Goal: Information Seeking & Learning: Learn about a topic

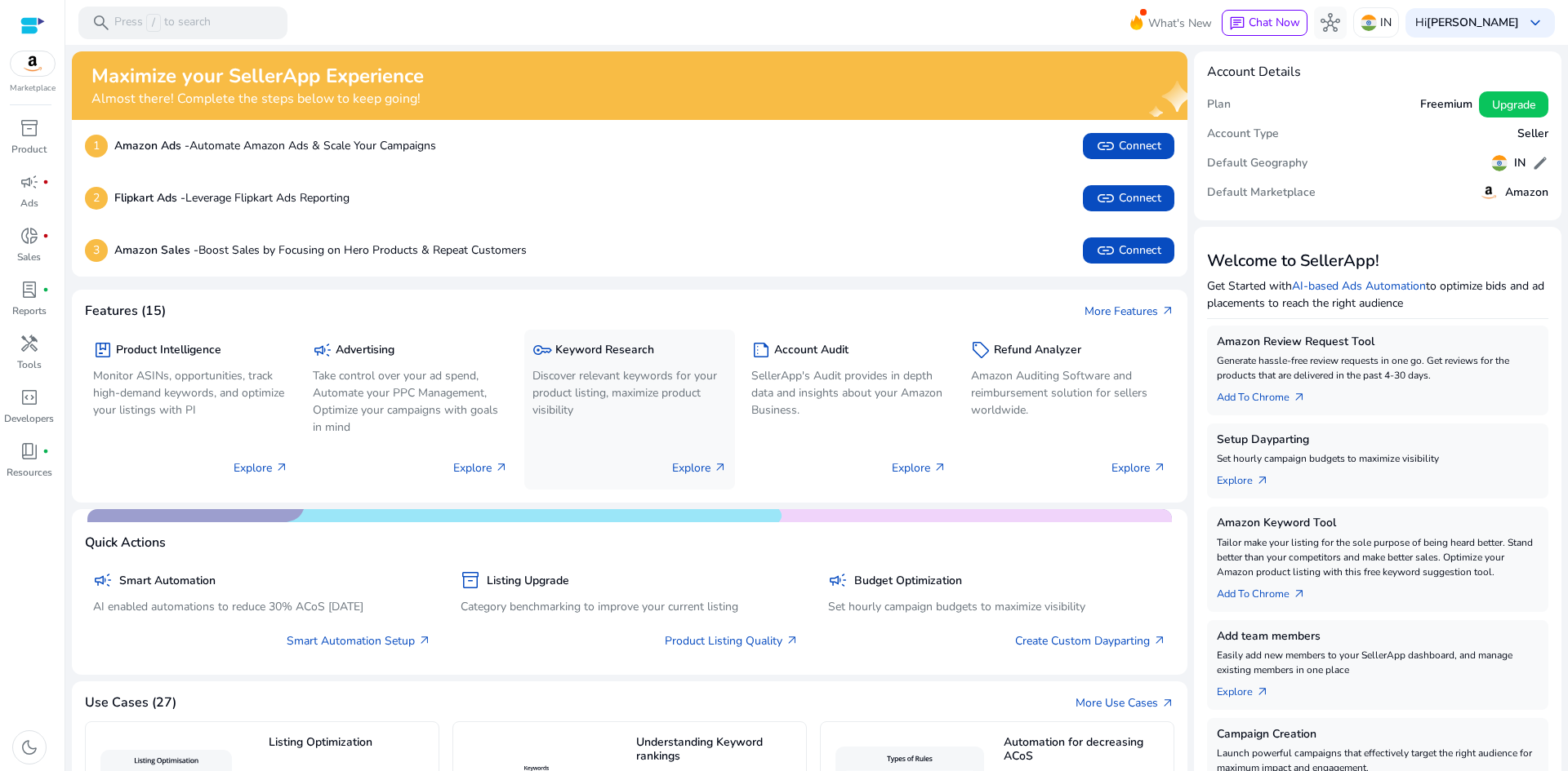
click at [564, 435] on div "key Keyword Research Discover relevant keywords for your product listing, maxim…" at bounding box center [630, 410] width 212 height 160
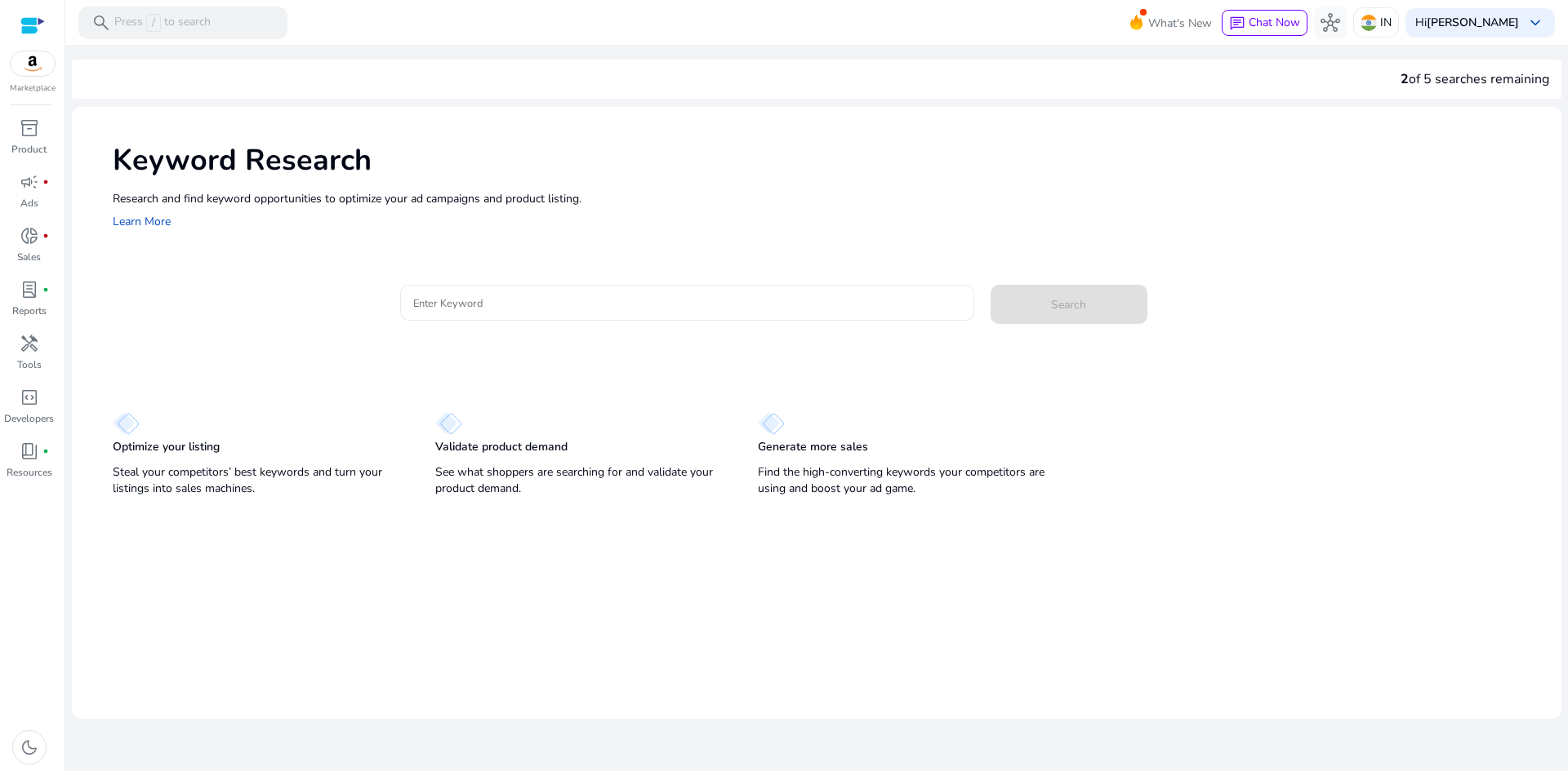
click at [563, 311] on input "Enter Keyword" at bounding box center [687, 303] width 547 height 18
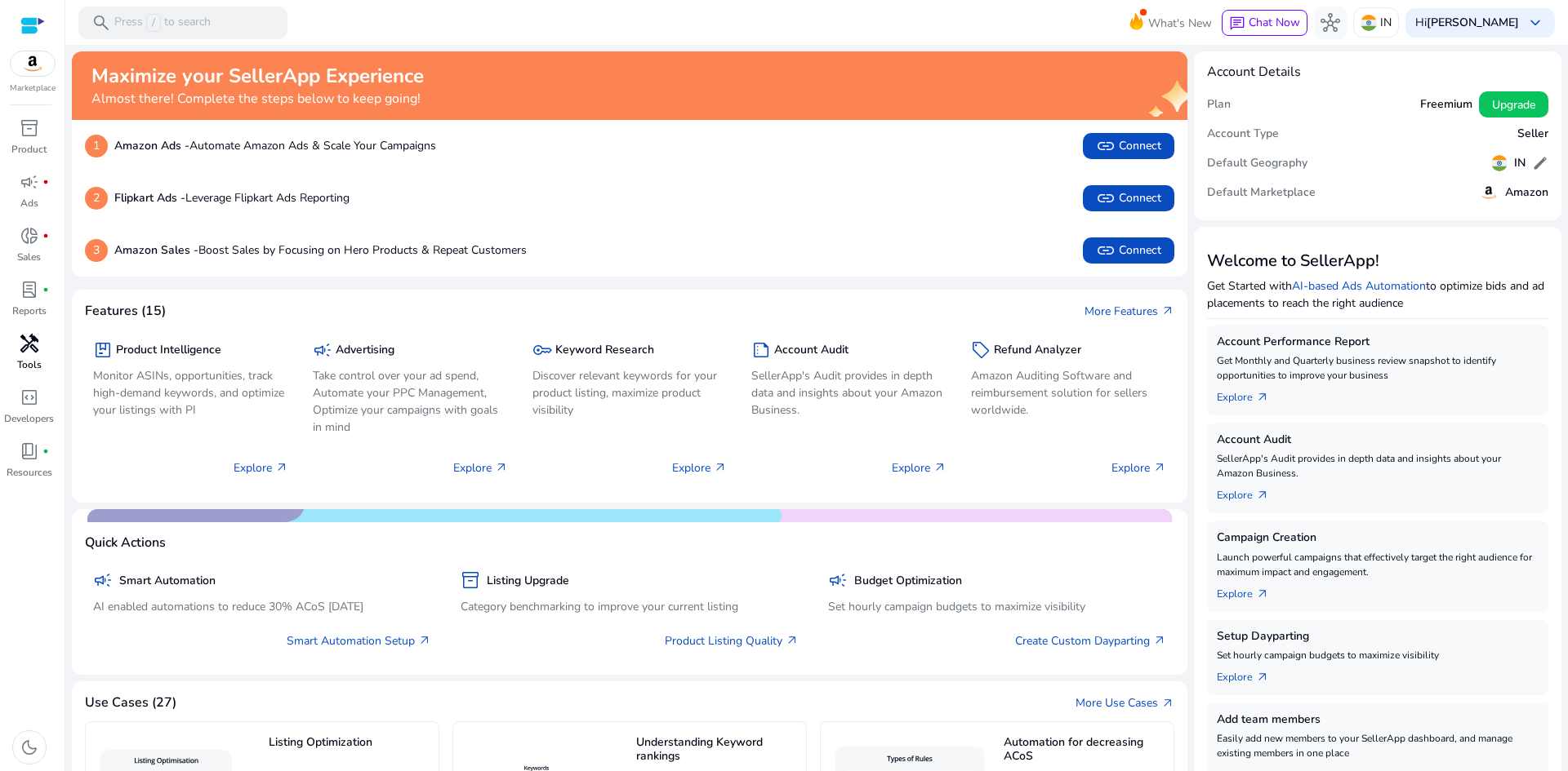
click at [32, 345] on span "handyman" at bounding box center [28, 343] width 19 height 19
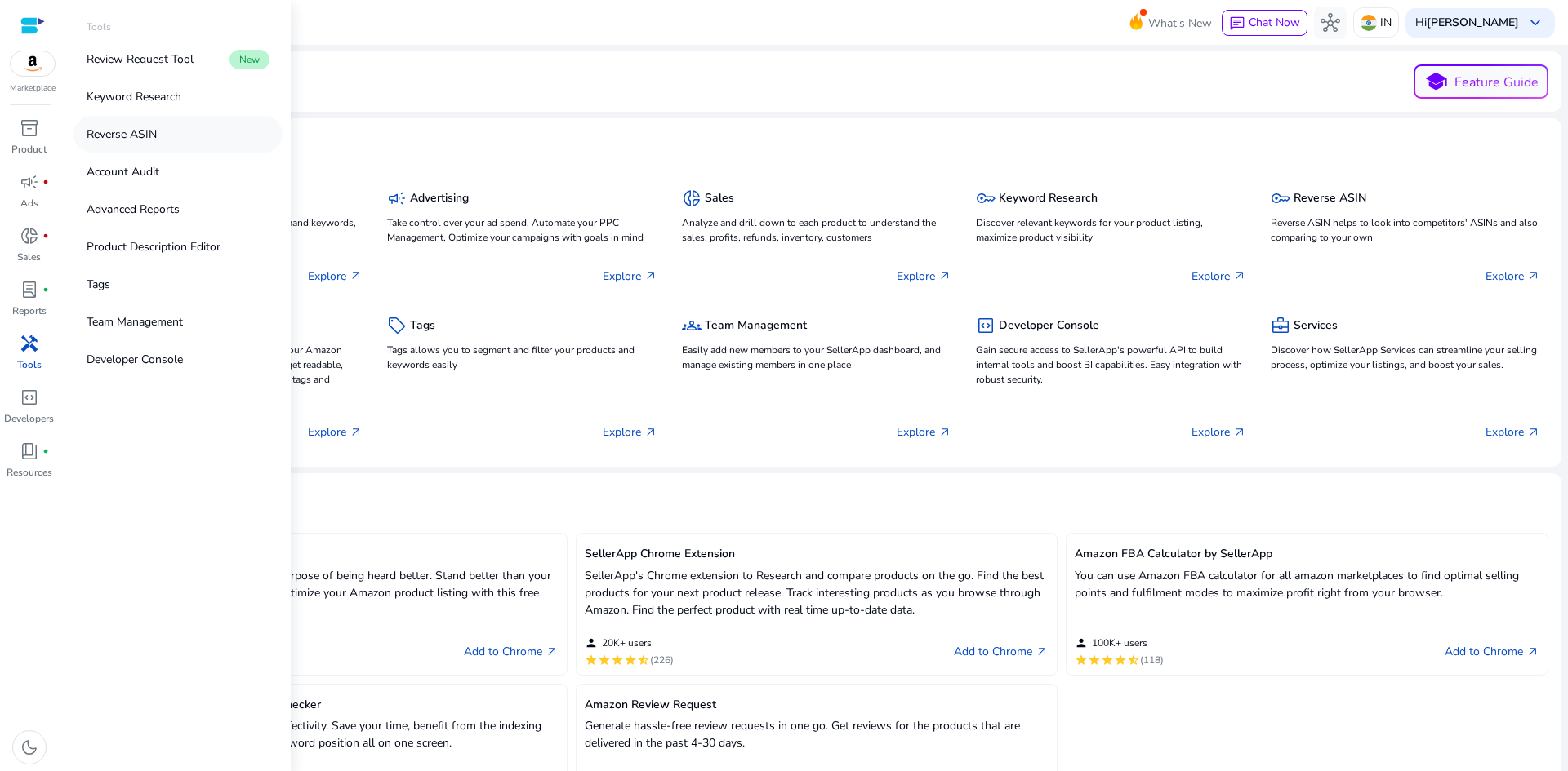
click at [168, 139] on link "Reverse ASIN" at bounding box center [178, 134] width 209 height 37
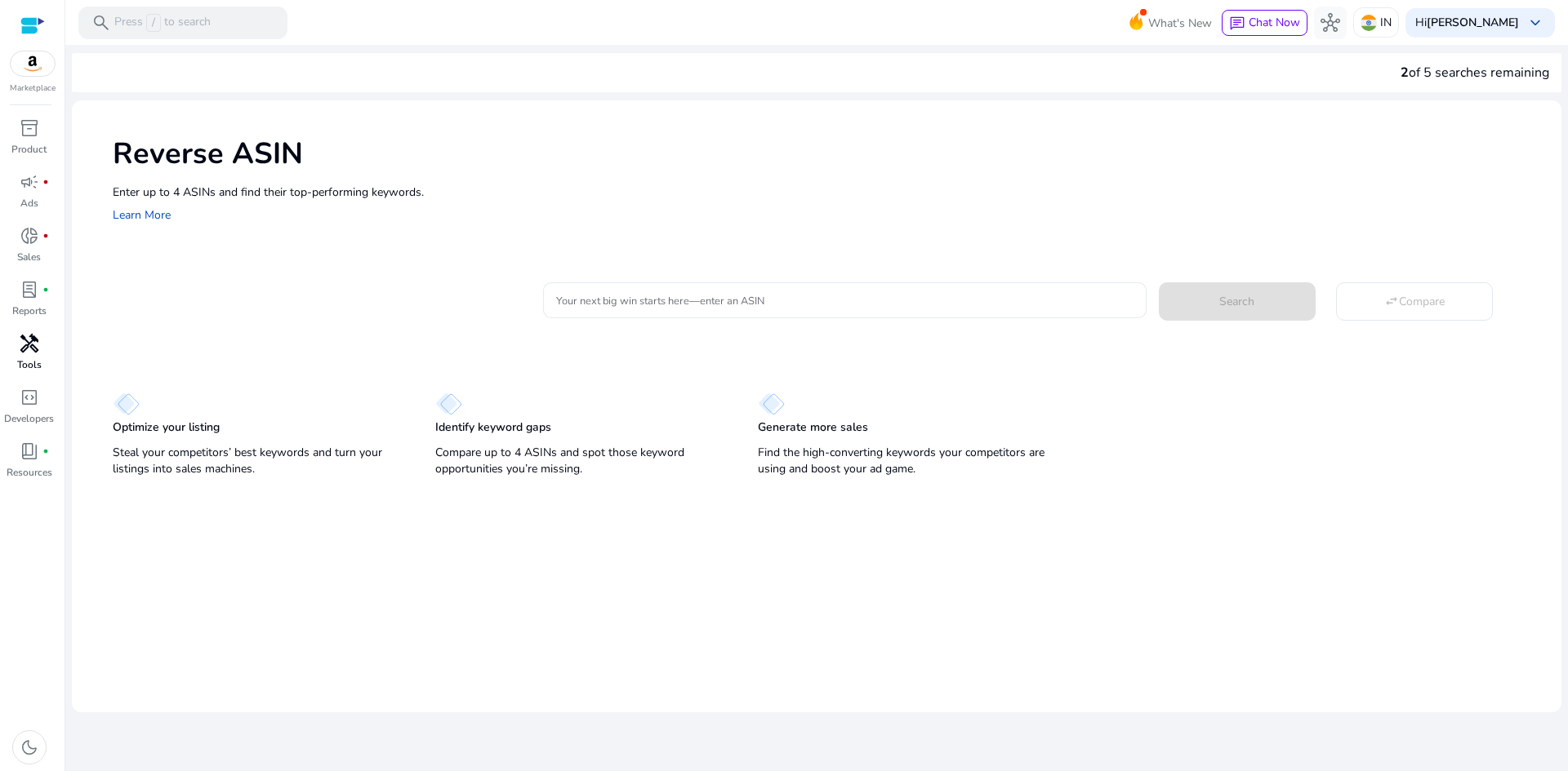
click at [689, 310] on div at bounding box center [844, 300] width 577 height 36
paste input "**********"
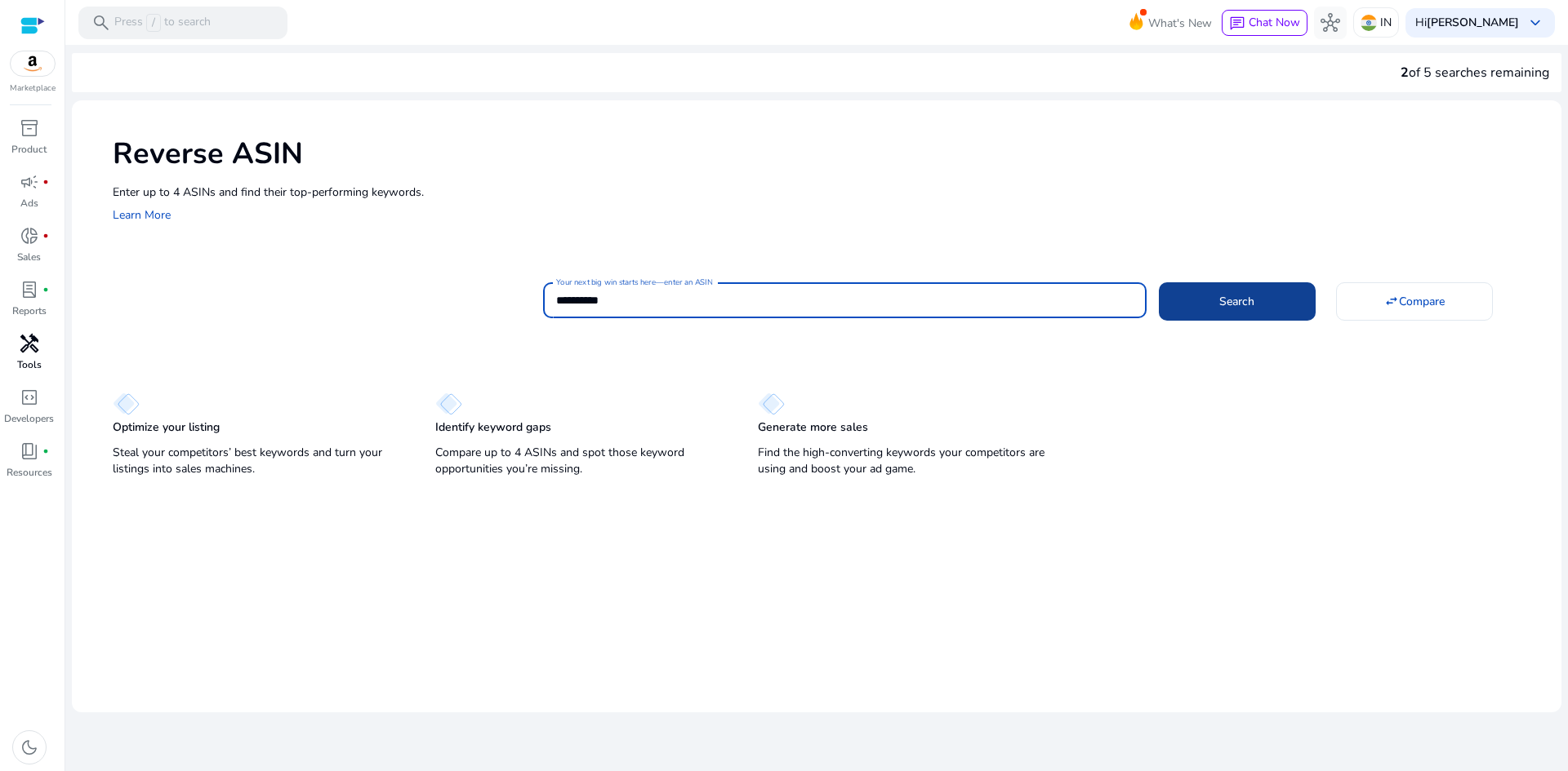
type input "**********"
click at [1201, 301] on span at bounding box center [1237, 301] width 157 height 39
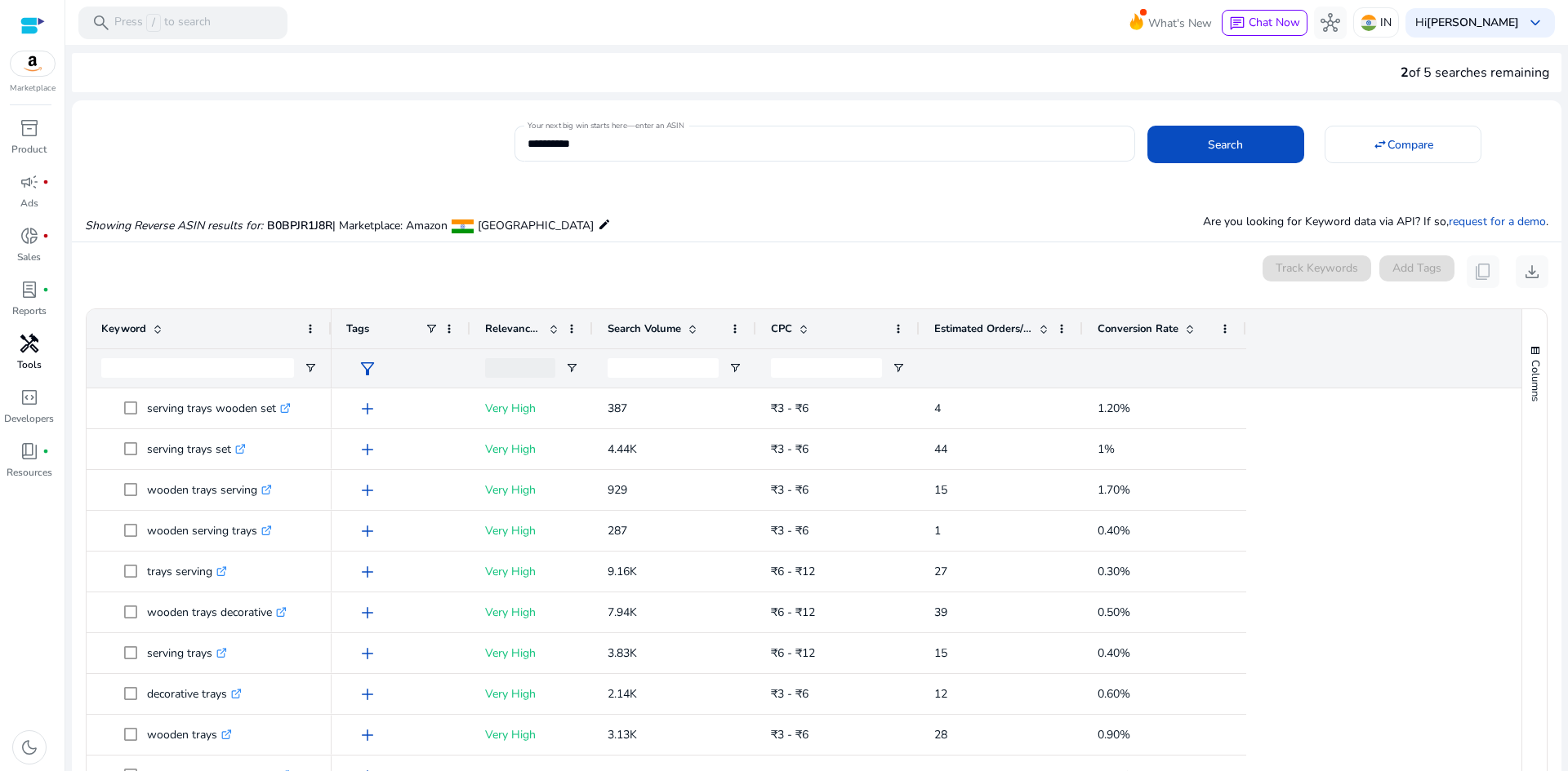
scroll to position [175, 0]
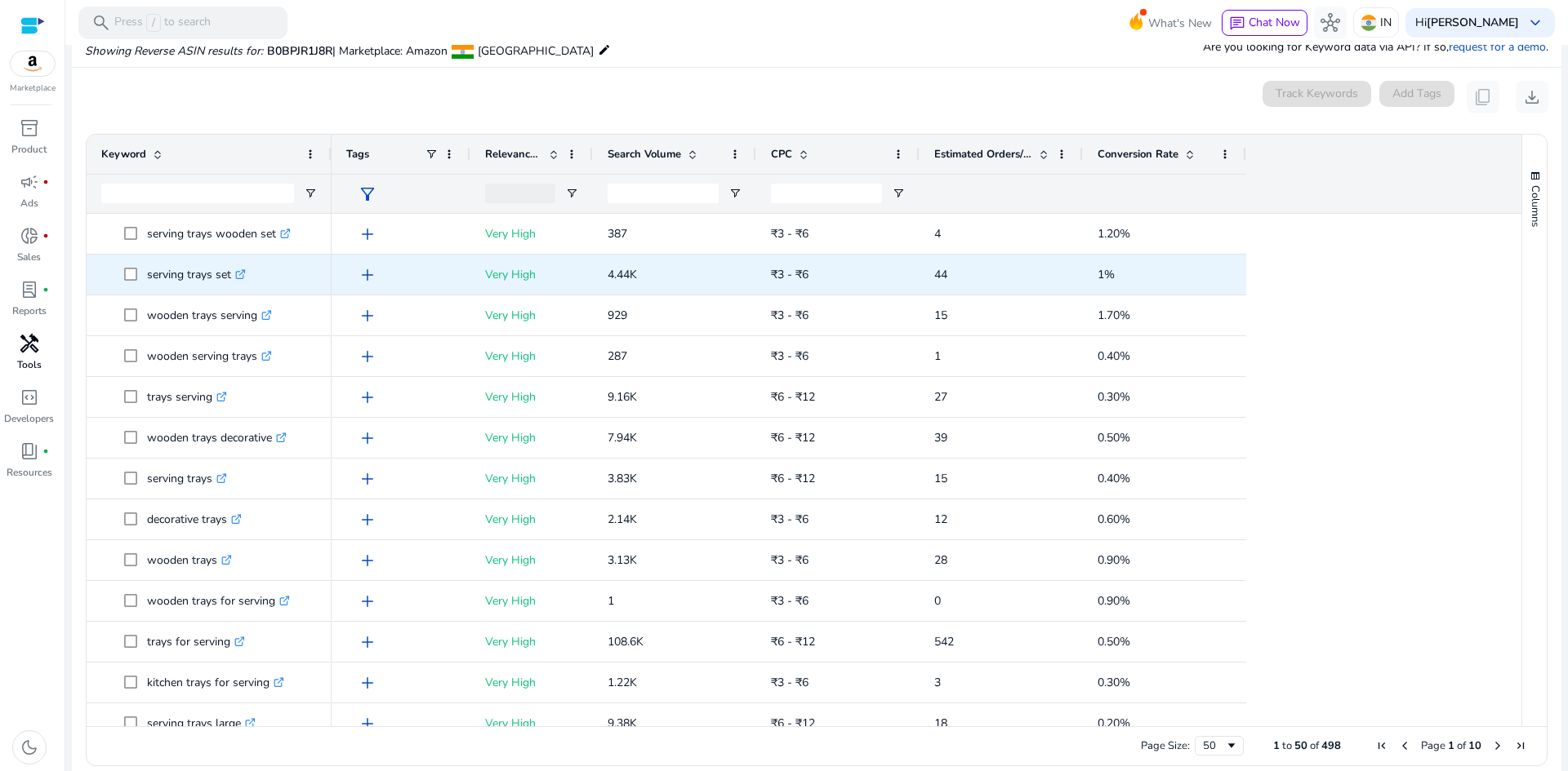
click at [578, 281] on div "Very High" at bounding box center [532, 275] width 123 height 40
click at [370, 271] on span "add" at bounding box center [367, 274] width 19 height 19
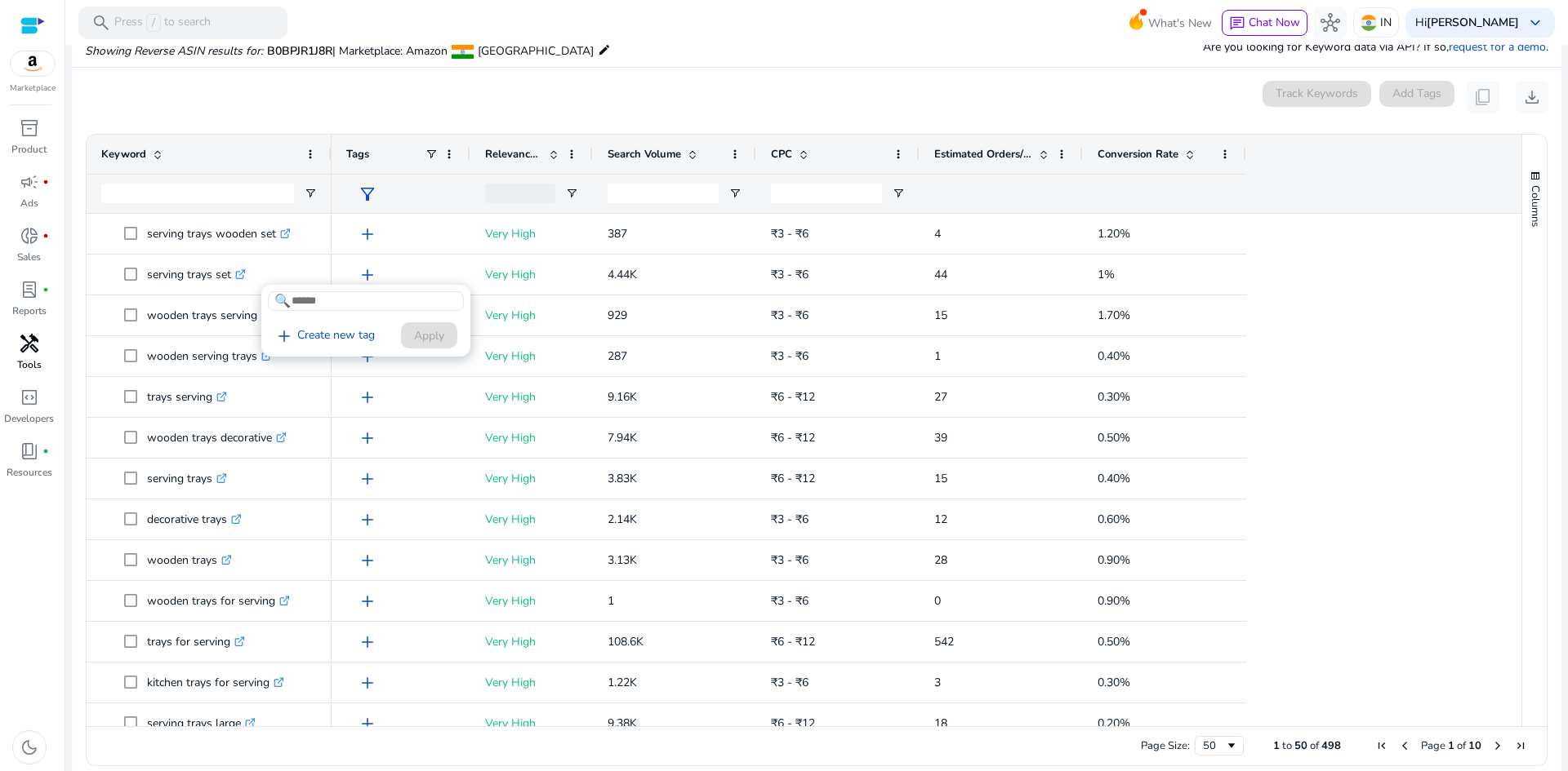
click at [400, 295] on input at bounding box center [366, 301] width 196 height 19
click at [810, 50] on div at bounding box center [784, 385] width 1568 height 771
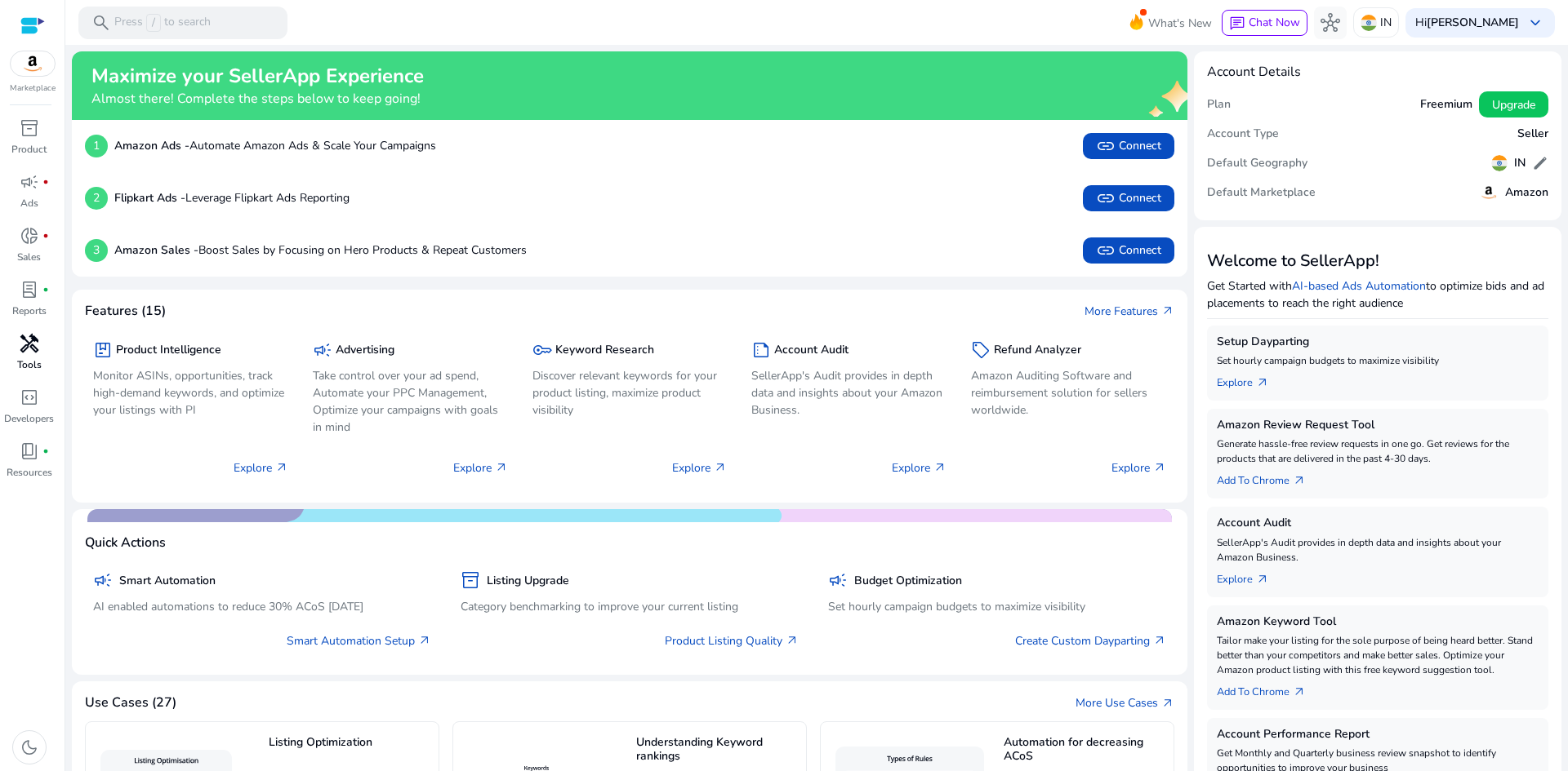
click at [27, 355] on div "handyman" at bounding box center [29, 344] width 46 height 26
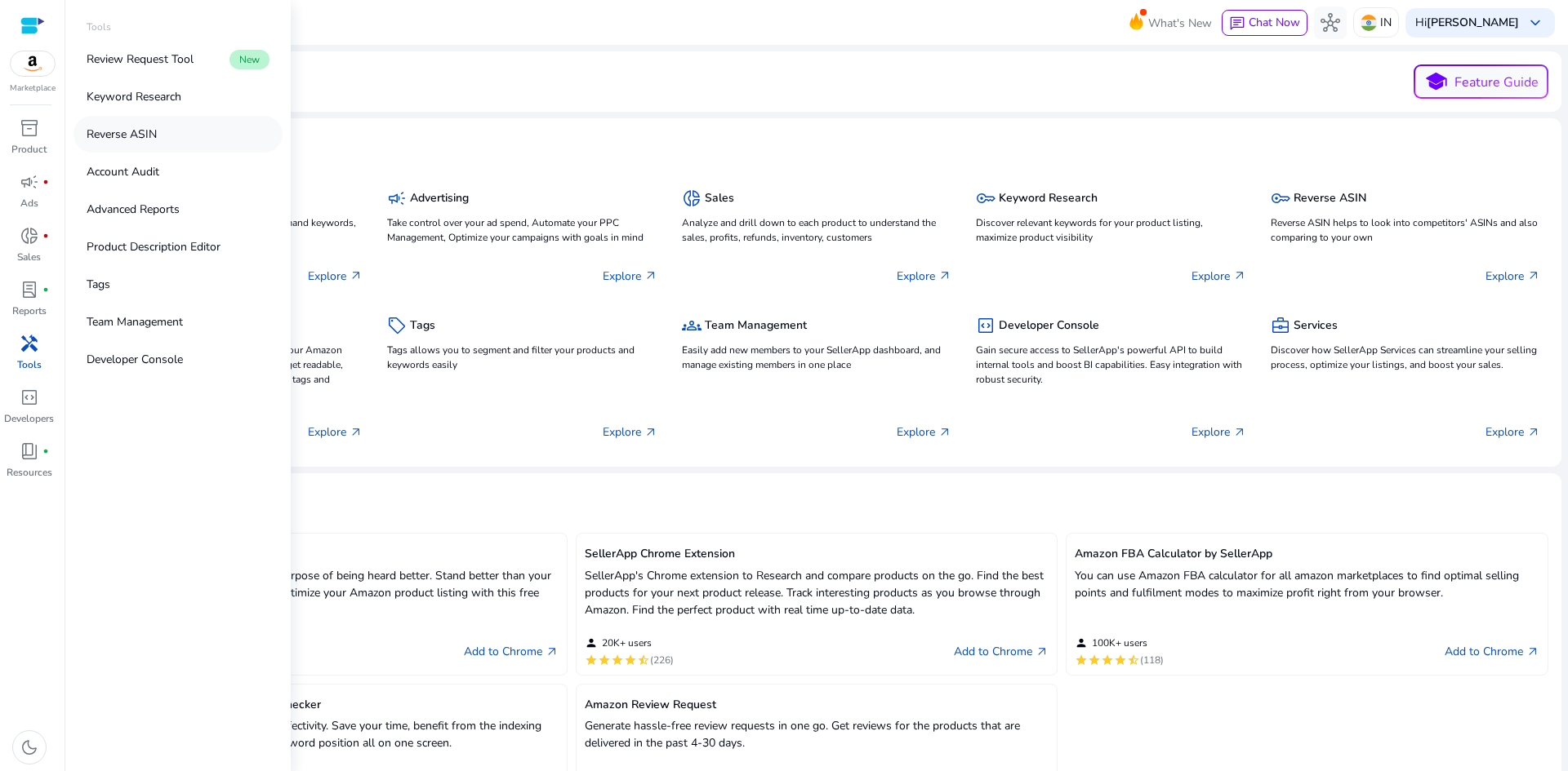
click at [186, 133] on link "Reverse ASIN" at bounding box center [178, 134] width 209 height 37
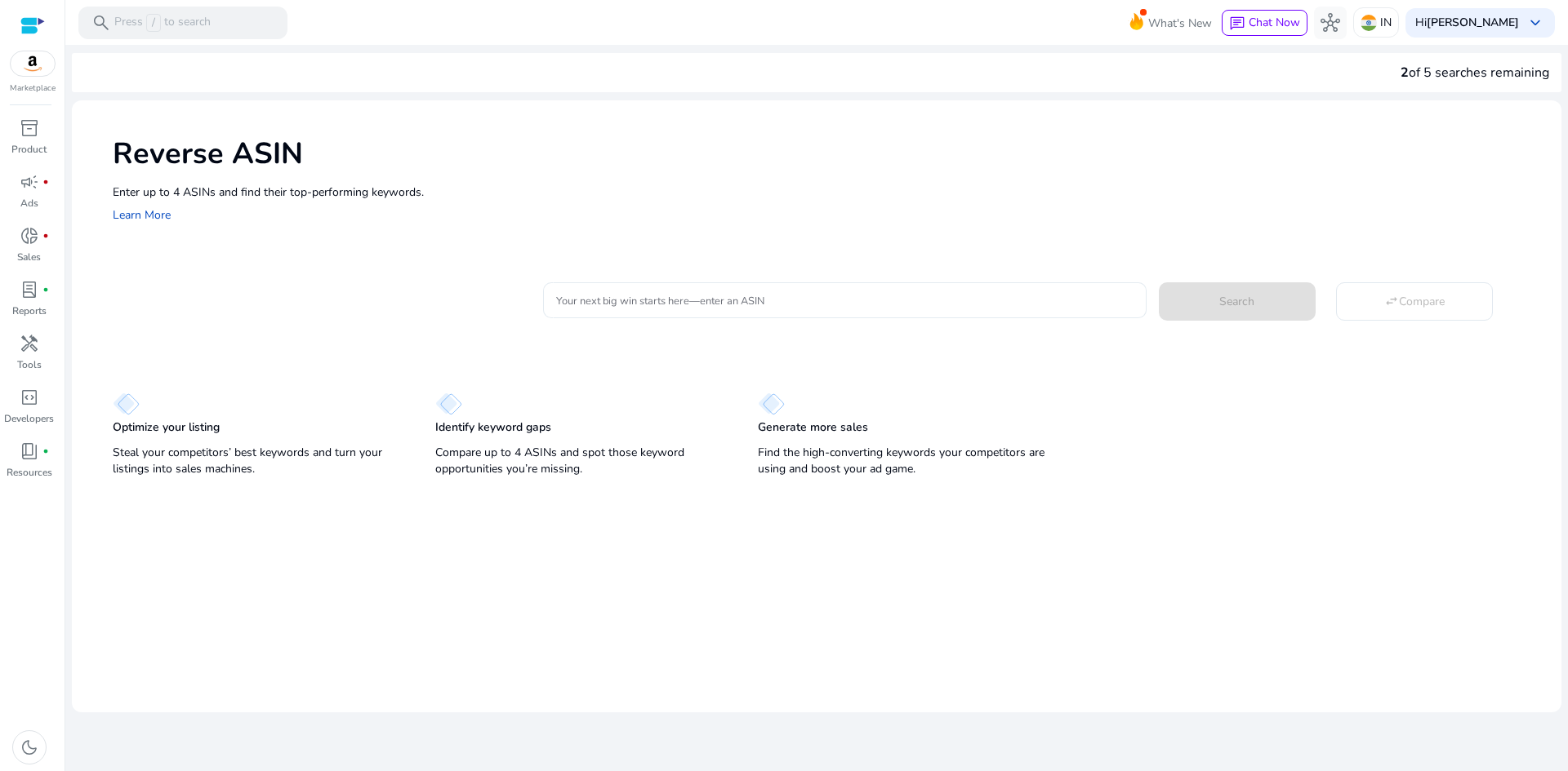
click at [617, 296] on input "Your next big win starts here—enter an ASIN" at bounding box center [844, 301] width 577 height 18
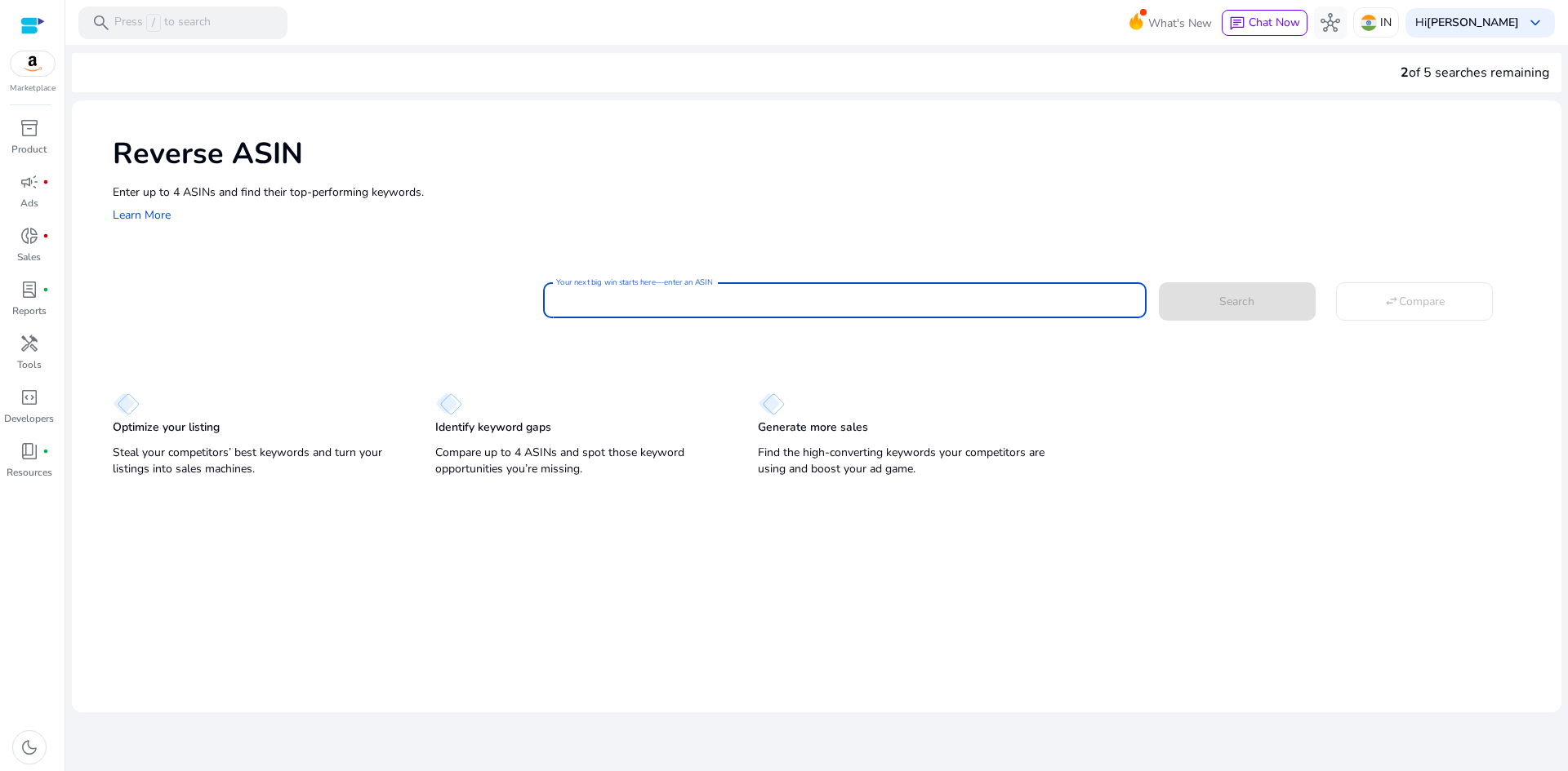
paste input "**********"
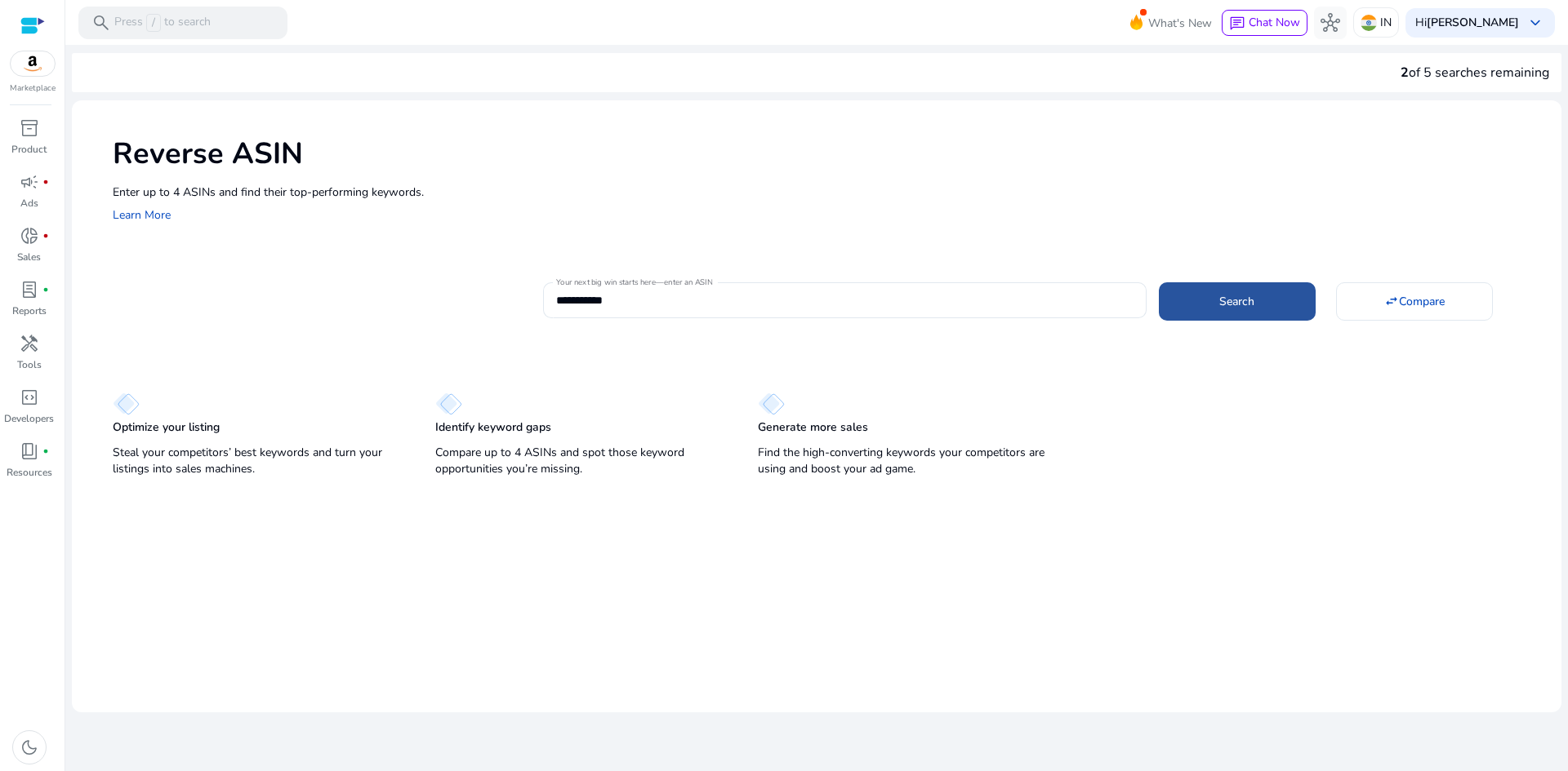
click at [1246, 307] on span "Search" at bounding box center [1236, 302] width 35 height 17
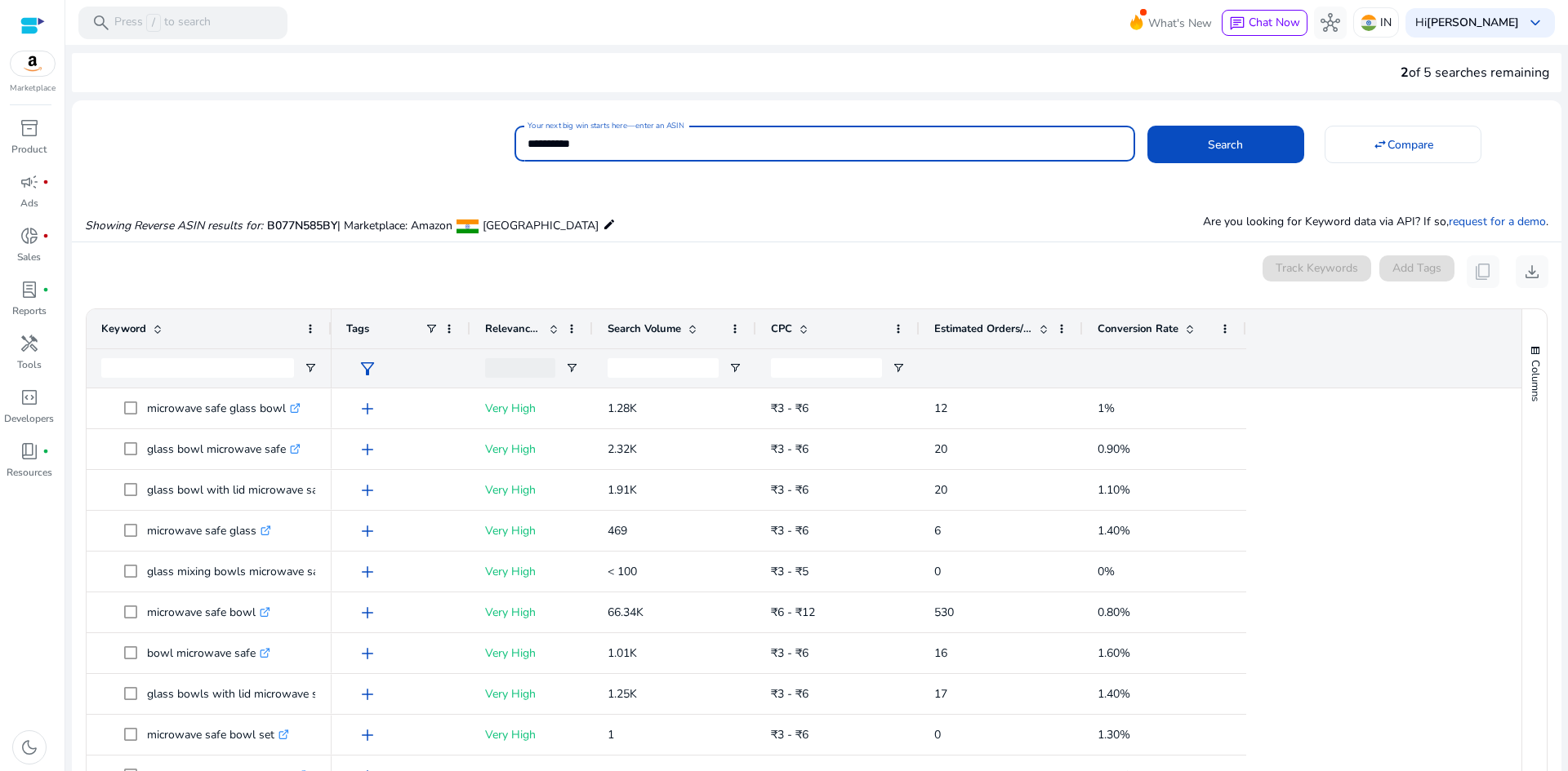
drag, startPoint x: 599, startPoint y: 141, endPoint x: 396, endPoint y: 135, distance: 203.1
click at [414, 135] on div "**********" at bounding box center [810, 142] width 1476 height 40
paste input
type input "**********"
click at [1238, 135] on span at bounding box center [1225, 144] width 157 height 39
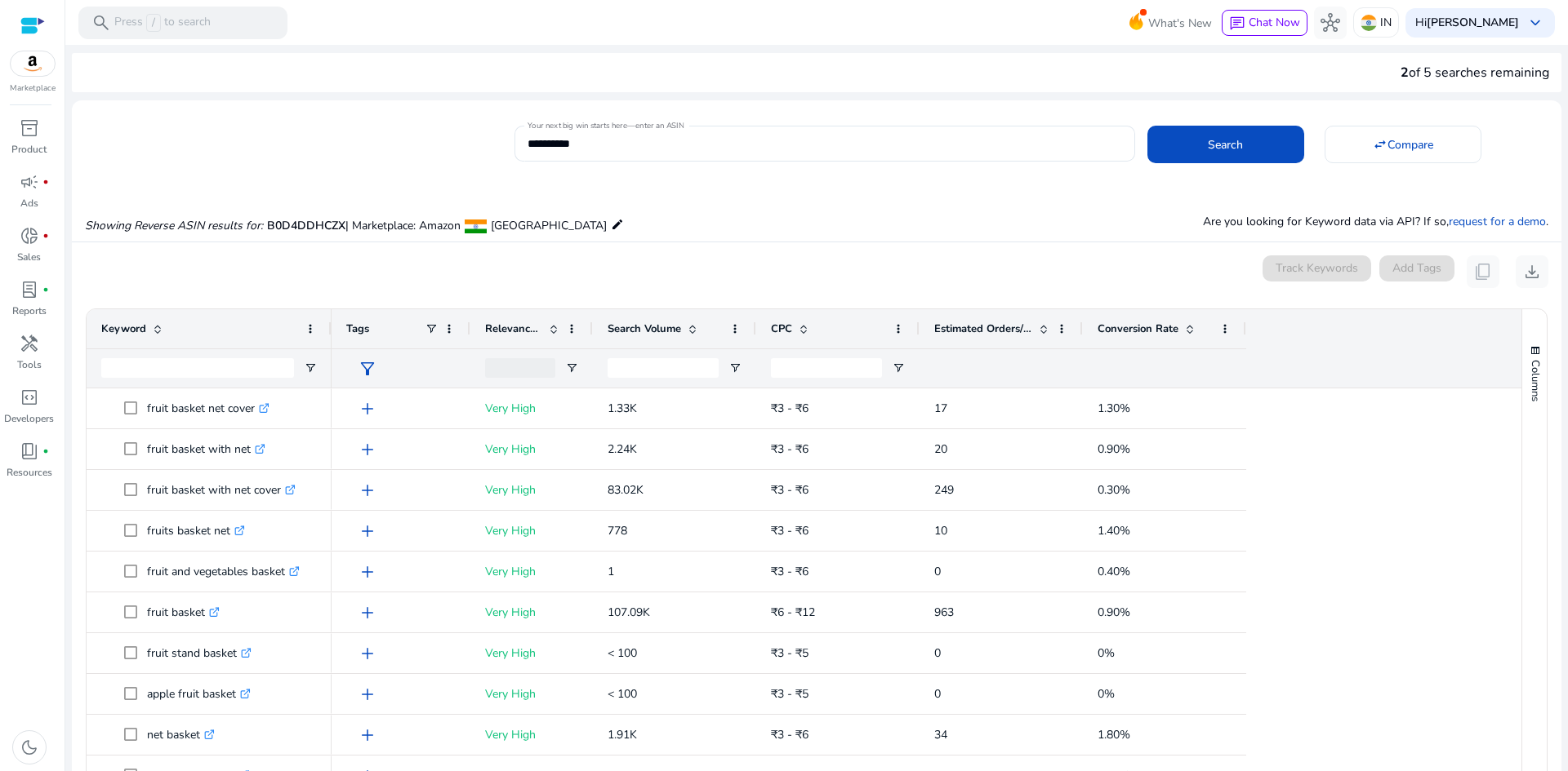
click at [1191, 332] on span at bounding box center [1189, 329] width 13 height 13
click at [1186, 331] on span at bounding box center [1189, 329] width 13 height 13
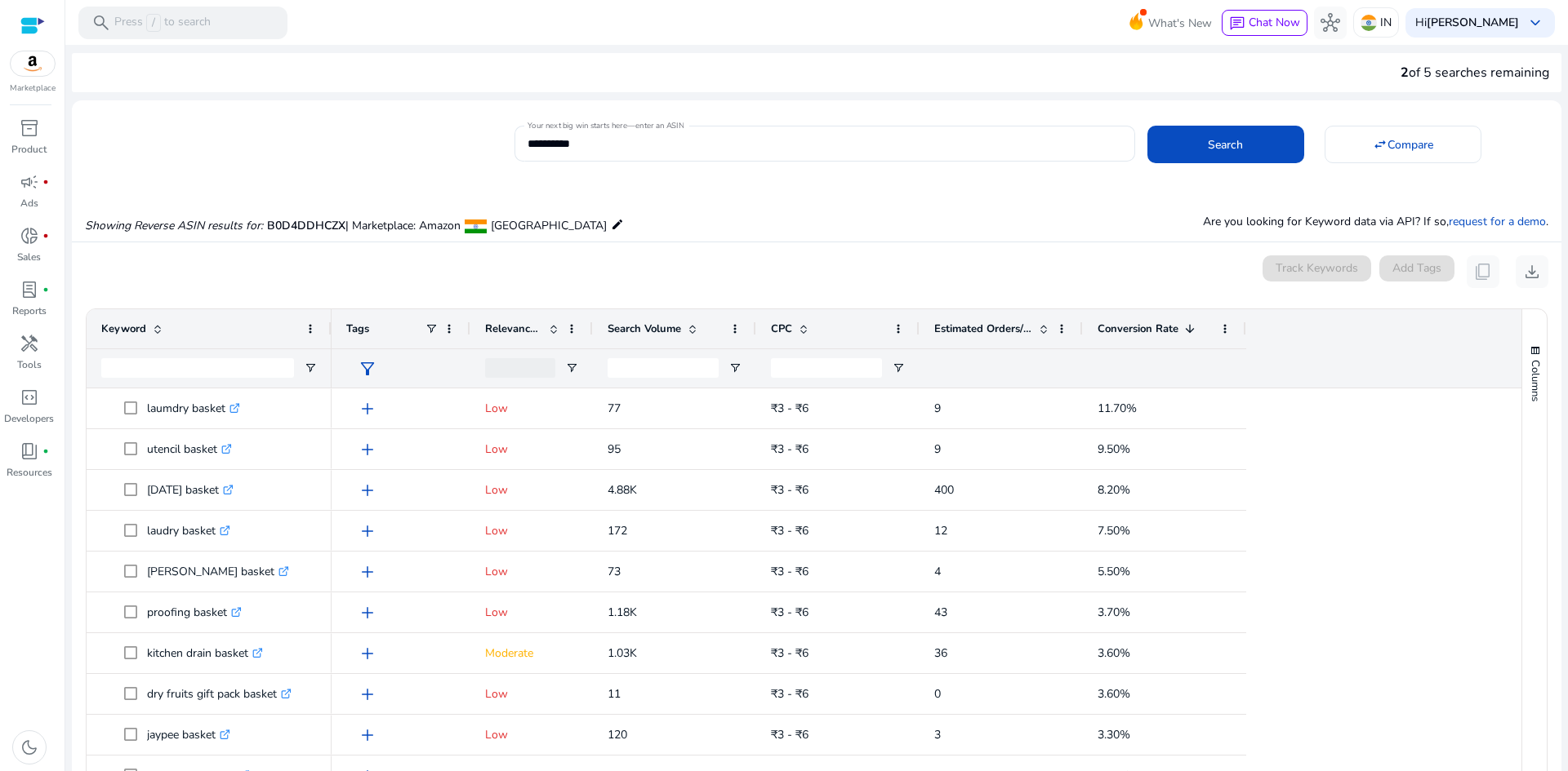
click at [809, 323] on span at bounding box center [803, 329] width 13 height 13
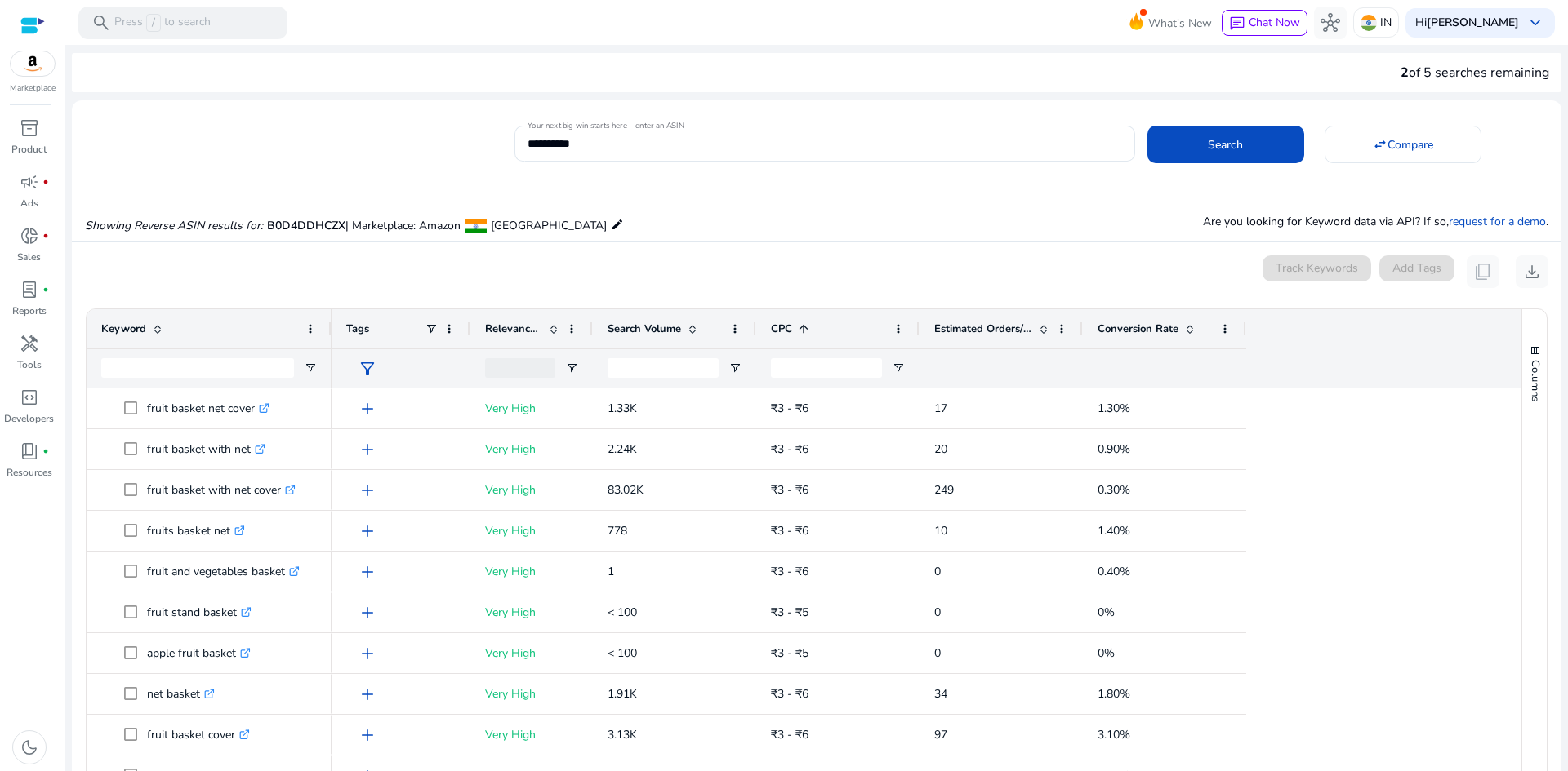
click at [679, 325] on span "Search Volume" at bounding box center [644, 329] width 73 height 15
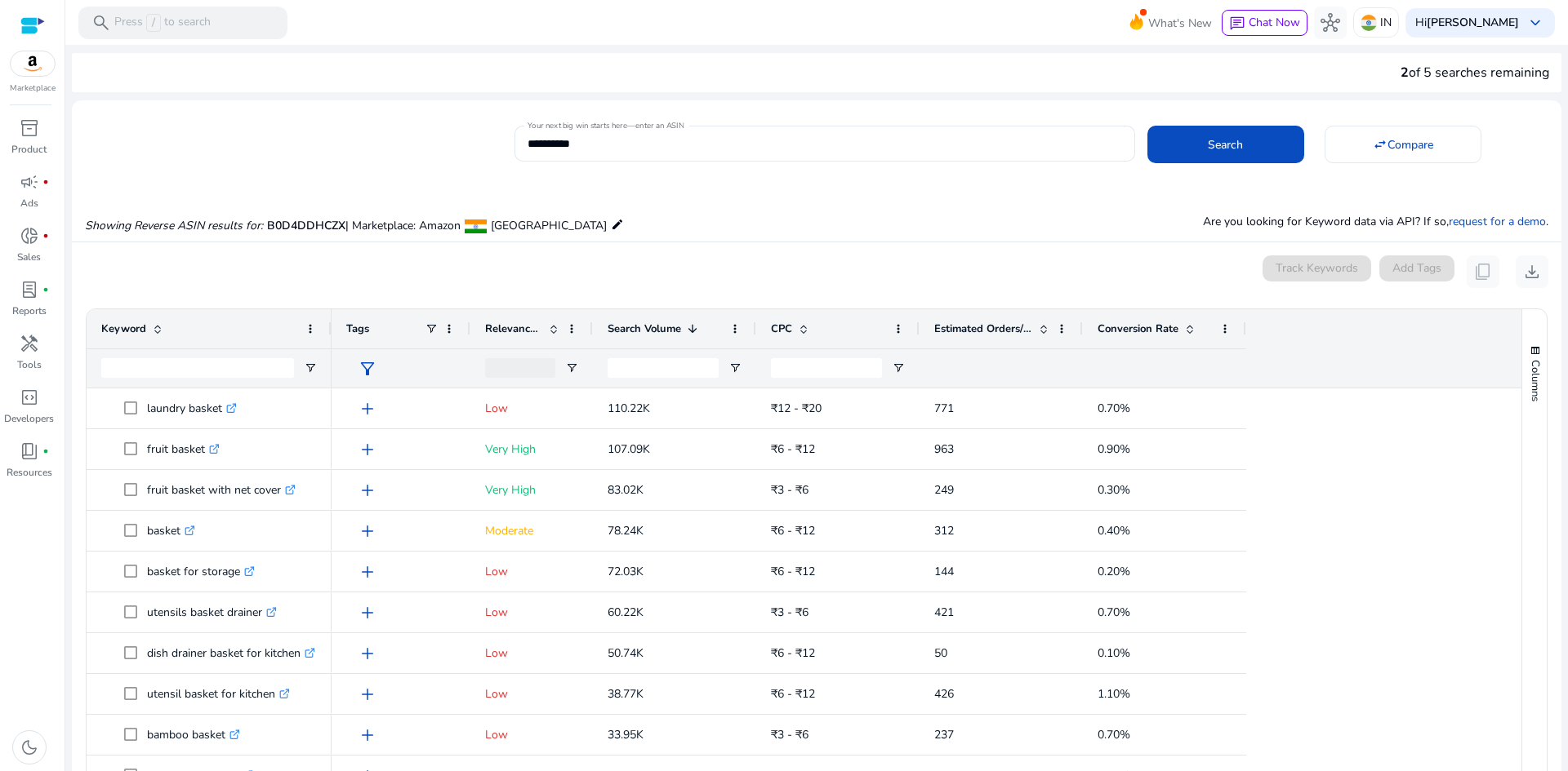
click at [552, 326] on span at bounding box center [554, 329] width 13 height 13
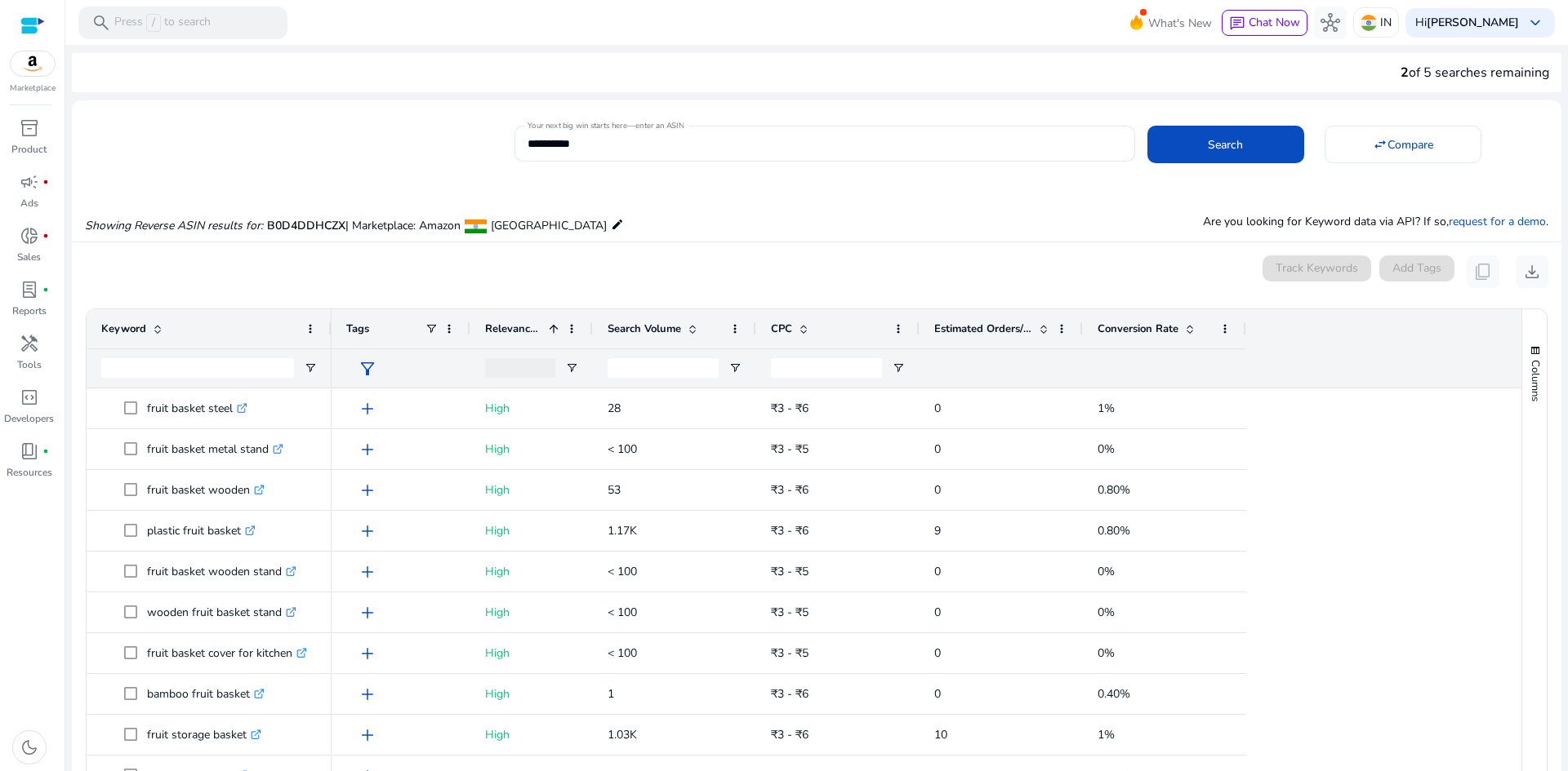
click at [552, 326] on span at bounding box center [554, 329] width 13 height 13
